Goal: Task Accomplishment & Management: Use online tool/utility

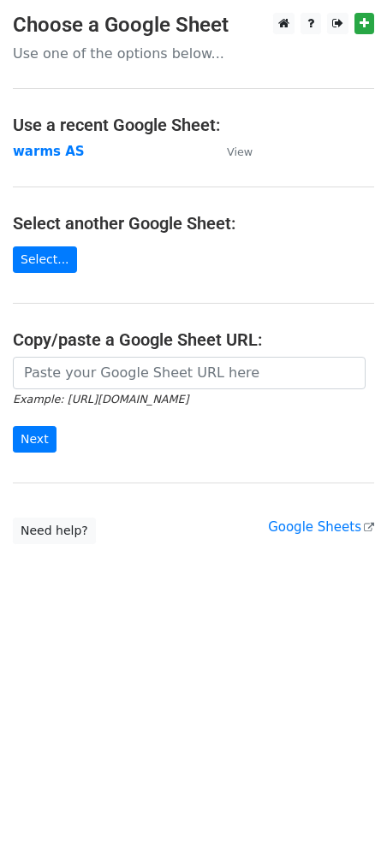
click at [50, 150] on strong "warms AS" at bounding box center [49, 151] width 72 height 15
